Goal: Obtain resource: Download file/media

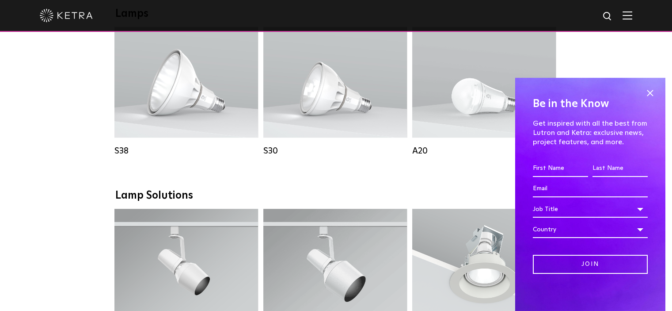
scroll to position [663, 0]
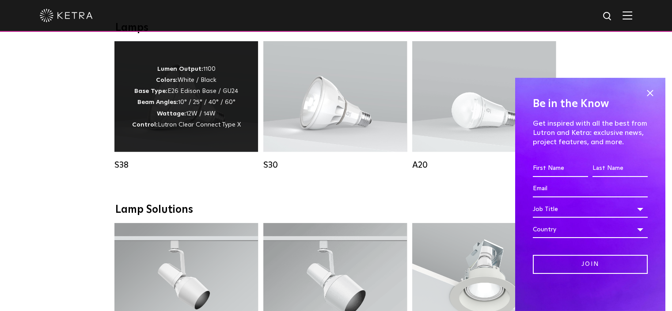
click at [171, 128] on span "Lutron Clear Connect Type X" at bounding box center [199, 124] width 83 height 6
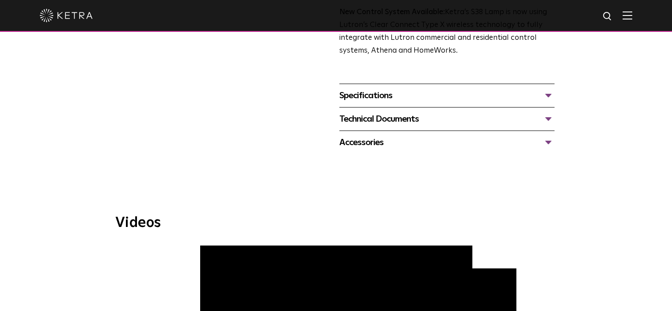
click at [391, 121] on div "Technical Documents" at bounding box center [446, 119] width 215 height 14
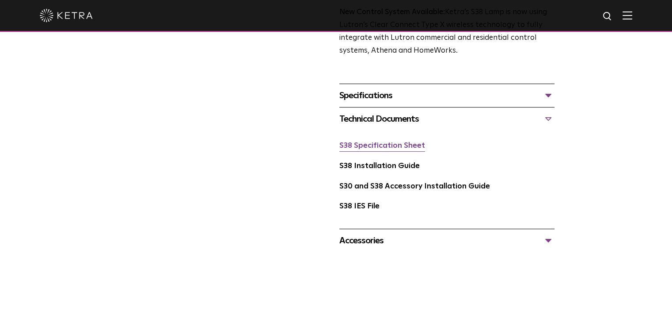
click at [381, 148] on link "S38 Specification Sheet" at bounding box center [382, 146] width 86 height 8
